Goal: Navigation & Orientation: Understand site structure

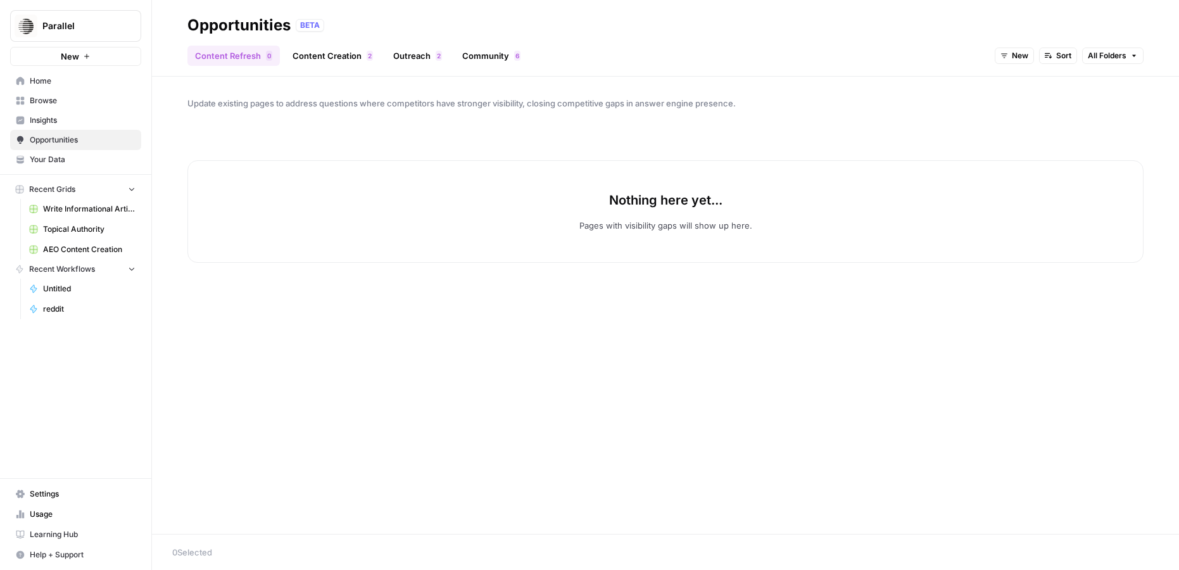
click at [70, 120] on span "Insights" at bounding box center [83, 120] width 106 height 11
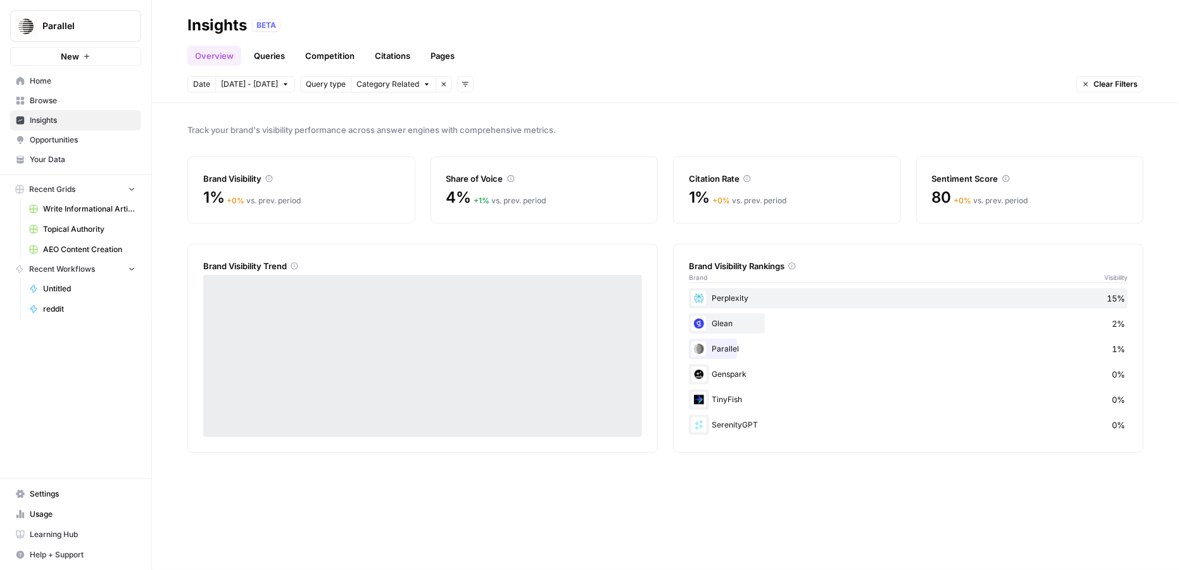
click at [80, 95] on span "Browse" at bounding box center [83, 100] width 106 height 11
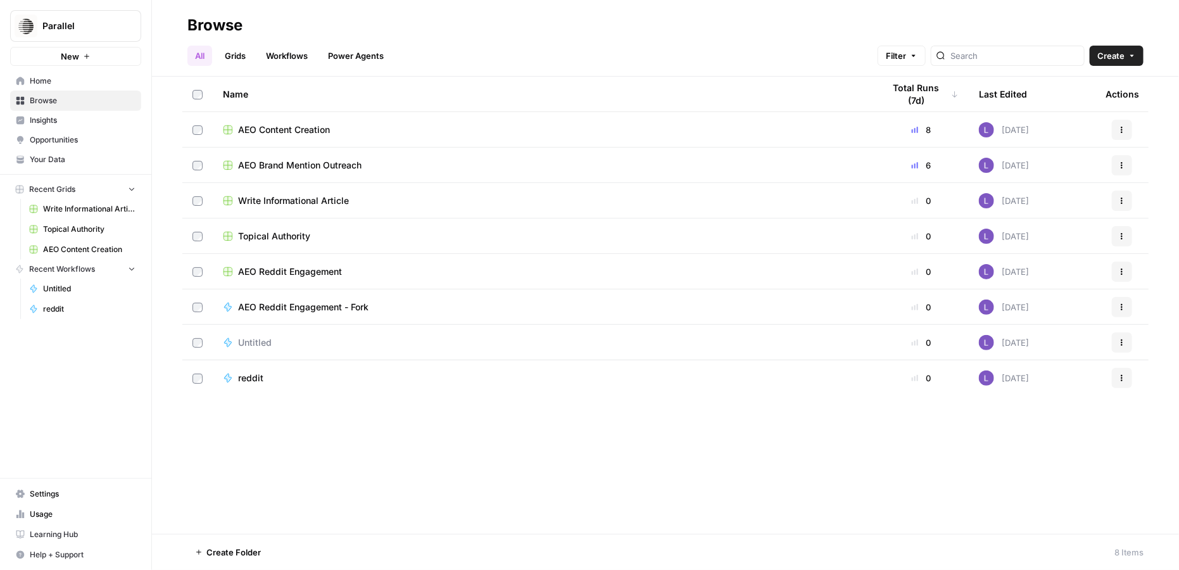
click at [87, 77] on span "Home" at bounding box center [83, 80] width 106 height 11
